Goal: Task Accomplishment & Management: Manage account settings

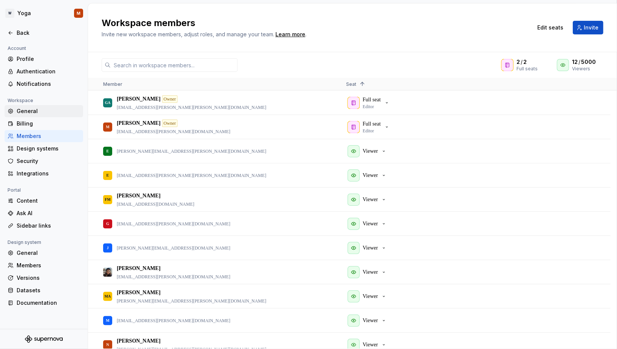
click at [31, 108] on div "General" at bounding box center [48, 111] width 63 height 8
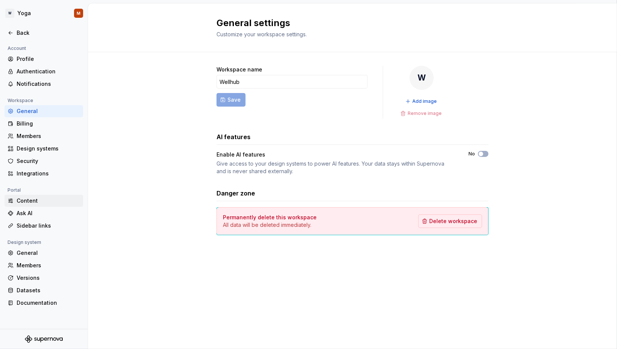
click at [20, 197] on div "Content" at bounding box center [48, 201] width 63 height 8
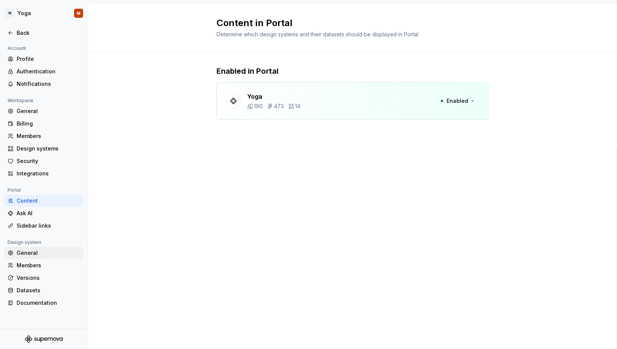
click at [44, 254] on div "General" at bounding box center [48, 253] width 63 height 8
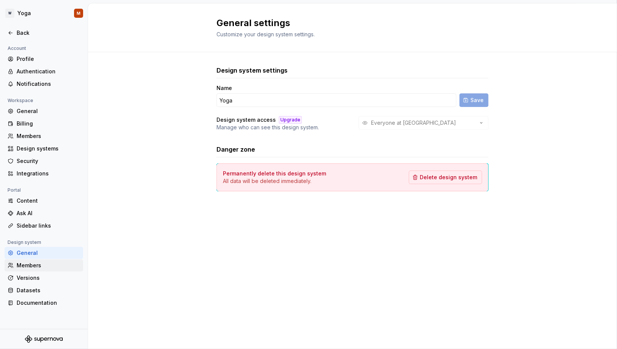
click at [43, 263] on div "Members" at bounding box center [48, 265] width 63 height 8
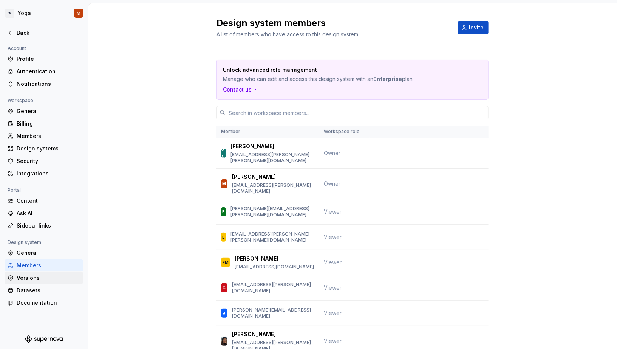
click at [40, 280] on div "Versions" at bounding box center [48, 278] width 63 height 8
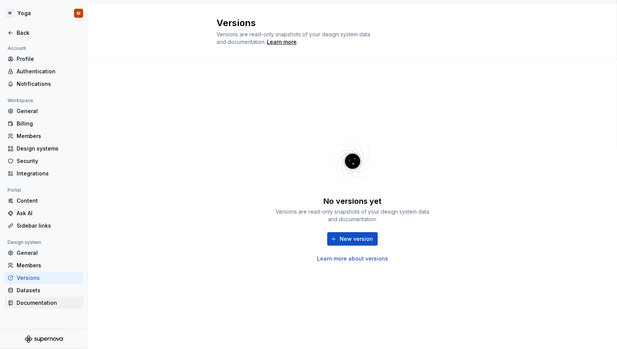
click at [30, 301] on div "Documentation" at bounding box center [48, 303] width 63 height 8
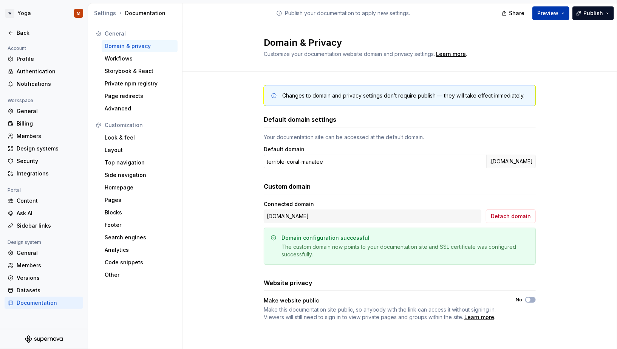
click at [567, 15] on button "Preview" at bounding box center [550, 13] width 37 height 14
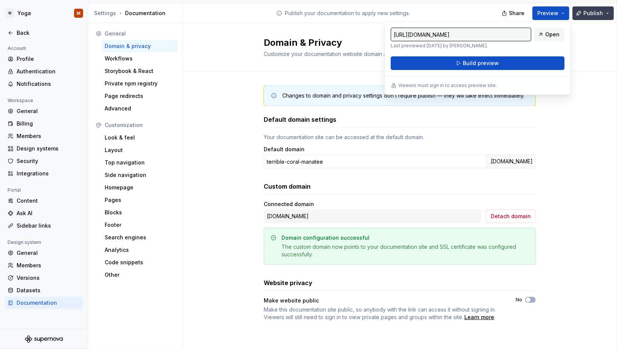
click at [603, 12] on span "Publish" at bounding box center [593, 13] width 20 height 8
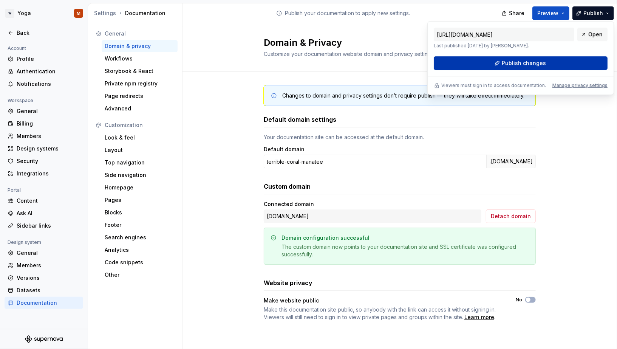
click at [567, 62] on button "Publish changes" at bounding box center [521, 63] width 174 height 14
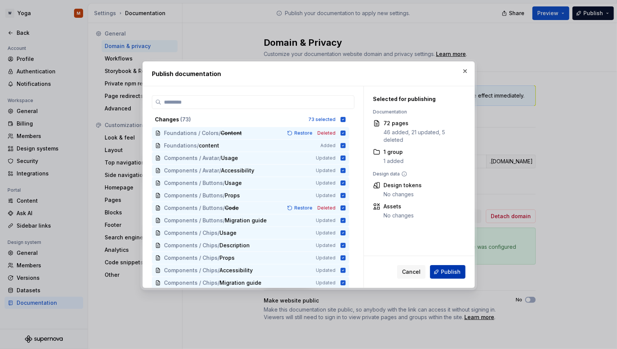
click at [448, 270] on span "Publish" at bounding box center [451, 272] width 20 height 8
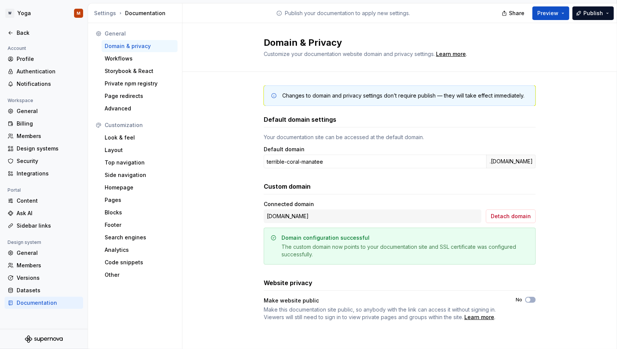
click at [261, 11] on div "Publish your documentation to apply new settings." at bounding box center [342, 12] width 321 height 19
click at [603, 8] on button "Publish" at bounding box center [593, 13] width 42 height 14
